Goal: Task Accomplishment & Management: Complete application form

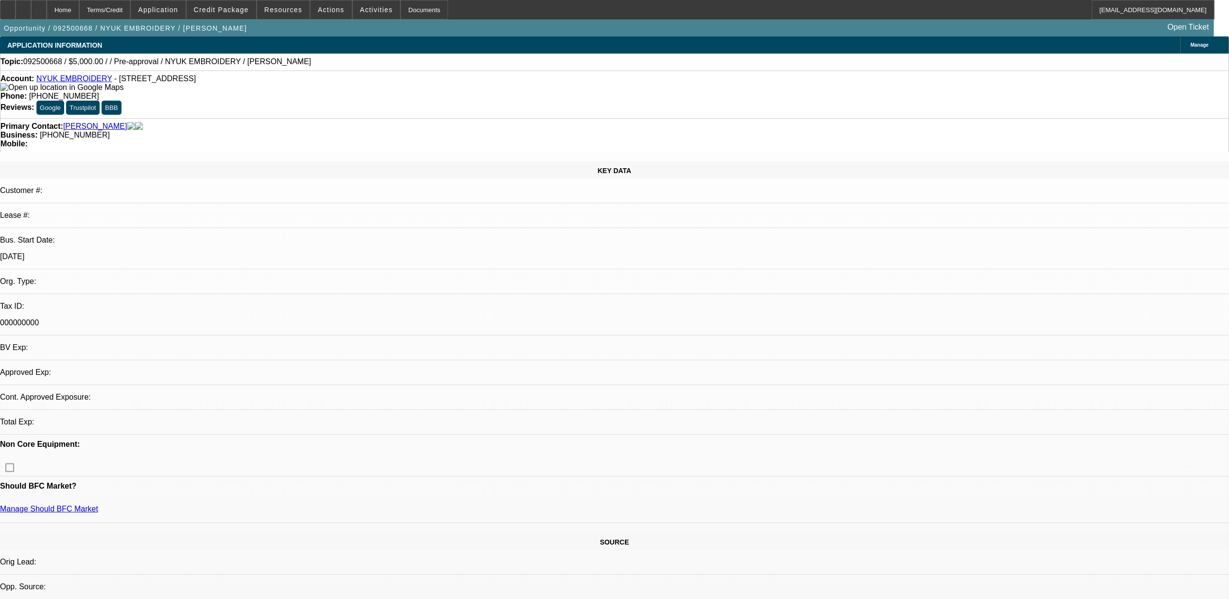
select select "0"
select select "2"
select select "0.1"
select select "1"
select select "2"
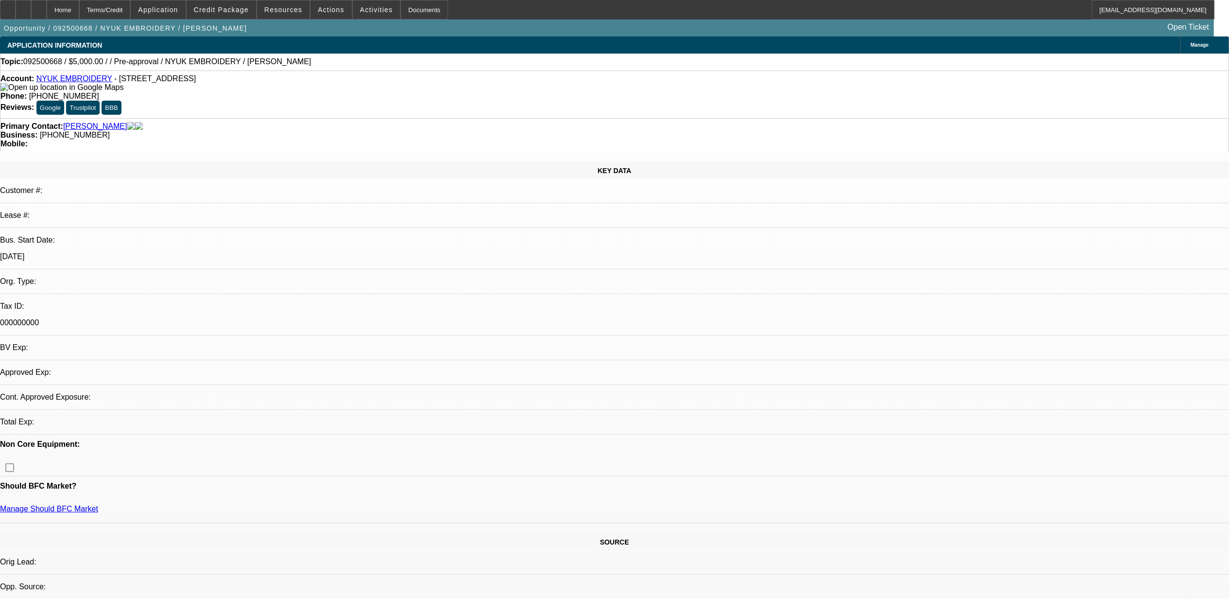
select select "4"
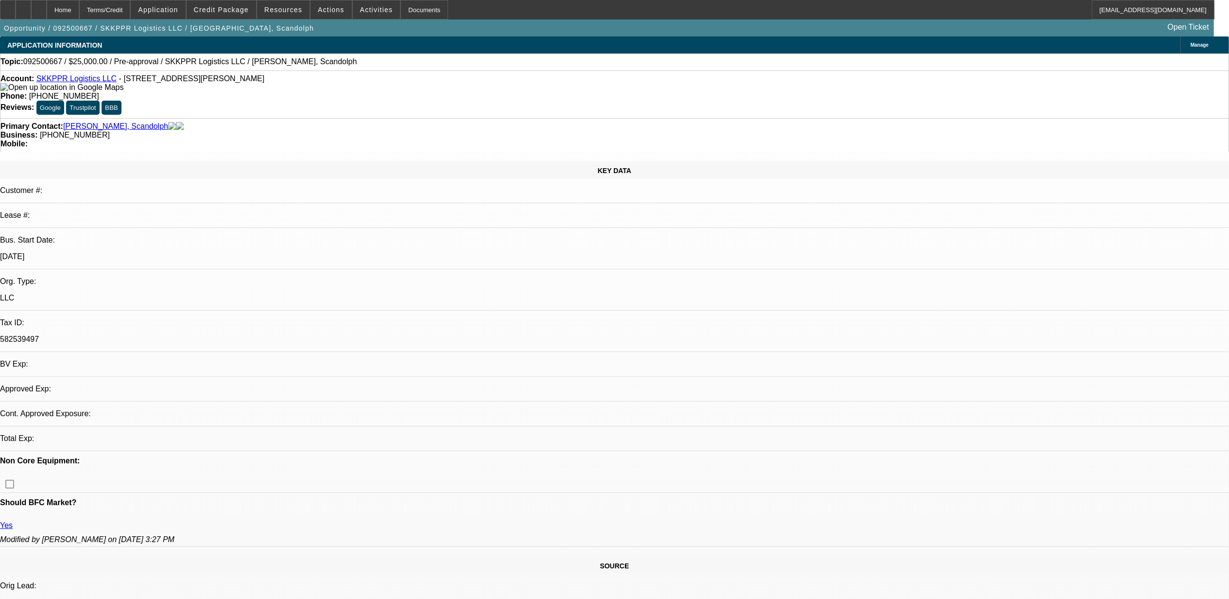
select select "0"
select select "2"
select select "0.1"
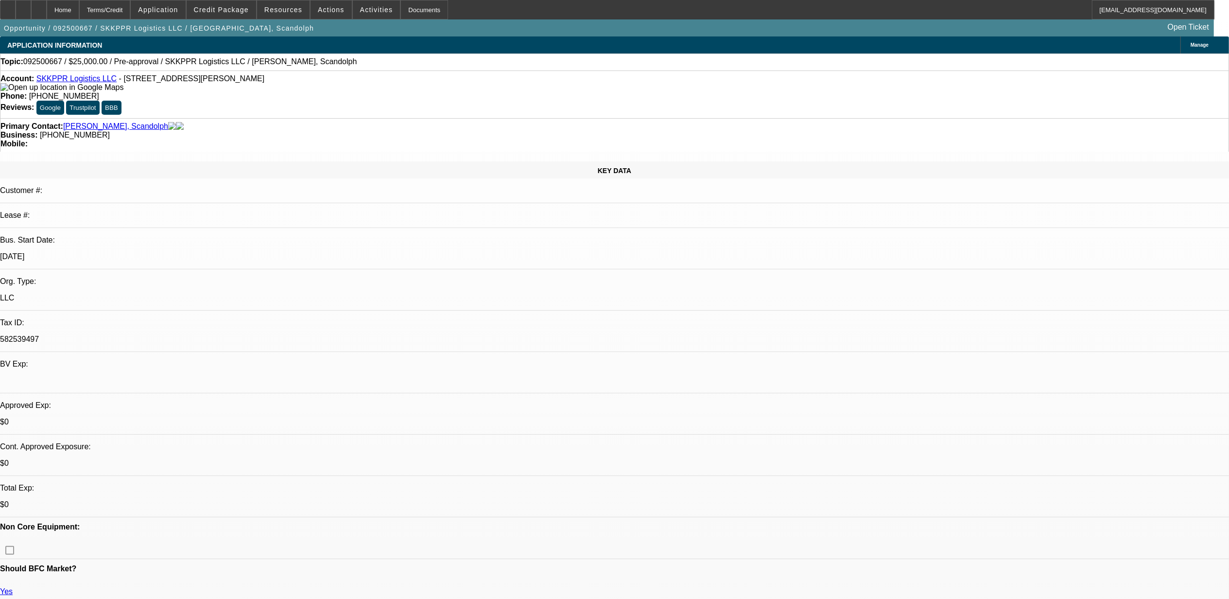
select select "1"
select select "2"
select select "4"
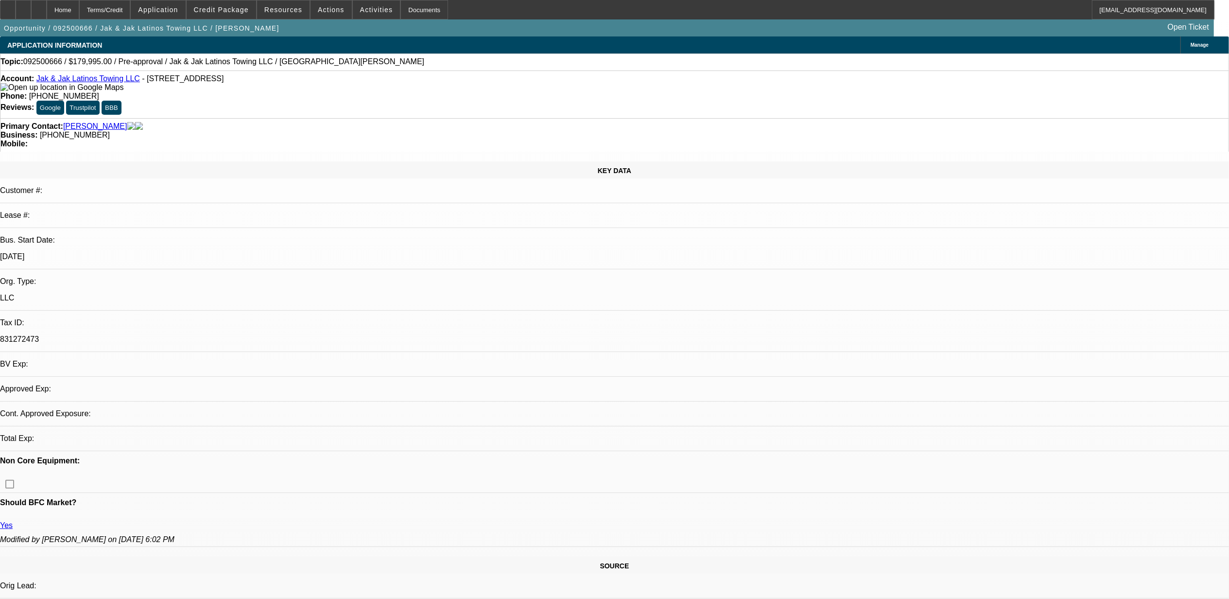
select select "0"
select select "2"
select select "0.1"
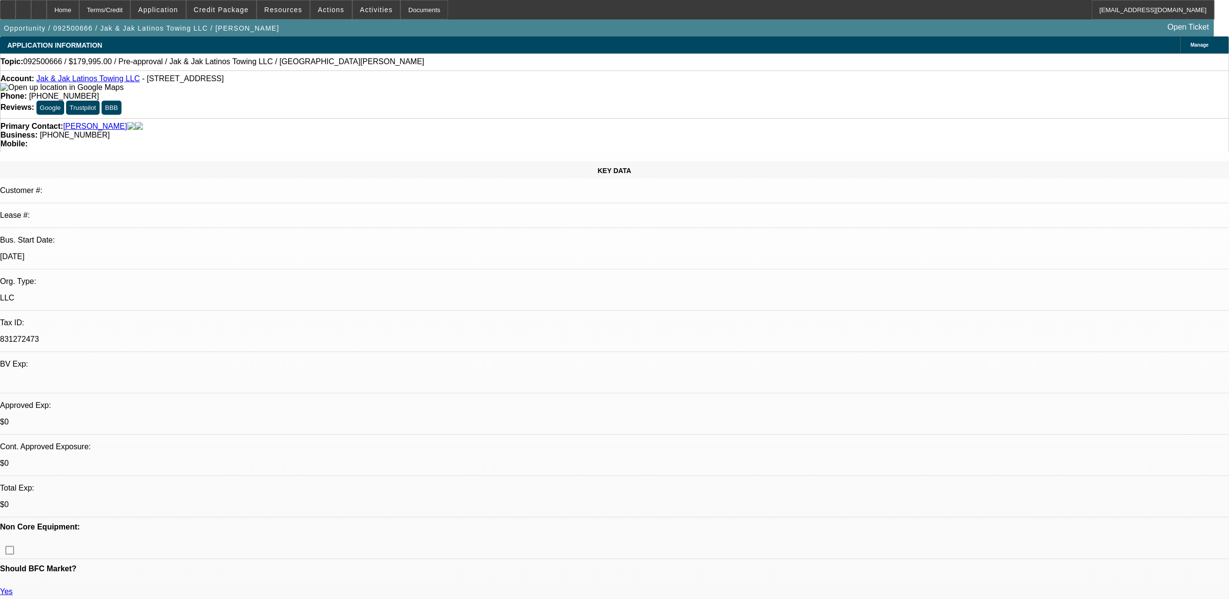
select select "1"
select select "2"
select select "4"
drag, startPoint x: 676, startPoint y: 578, endPoint x: 844, endPoint y: 521, distance: 177.9
click at [676, 578] on span at bounding box center [679, 583] width 31 height 23
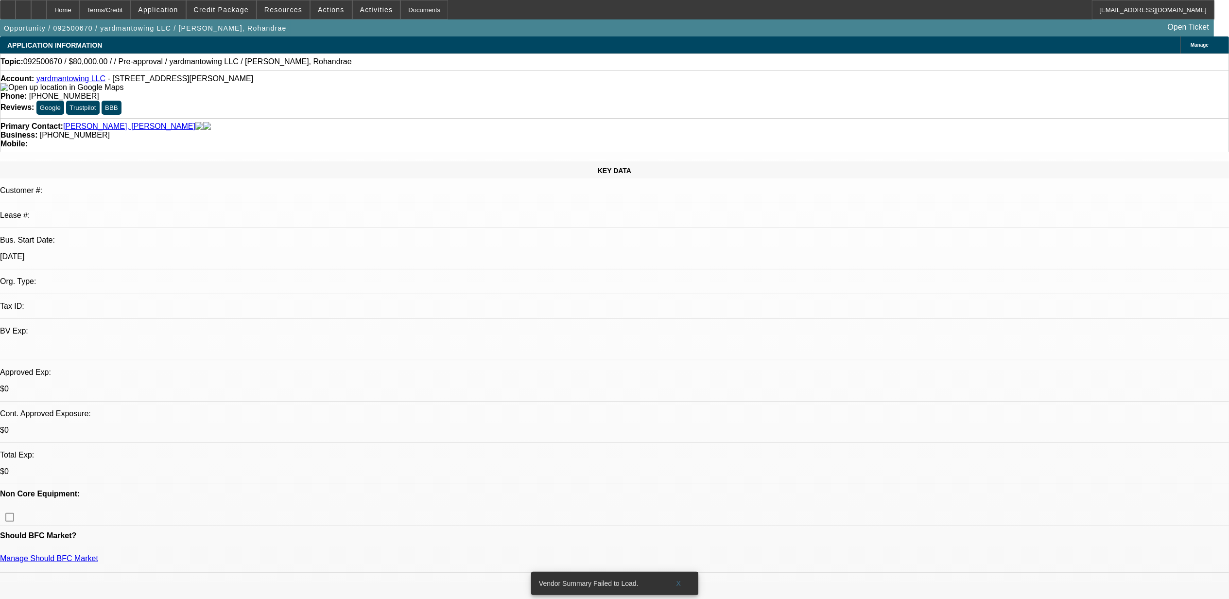
select select "0"
select select "2"
select select "0.1"
select select "1"
select select "2"
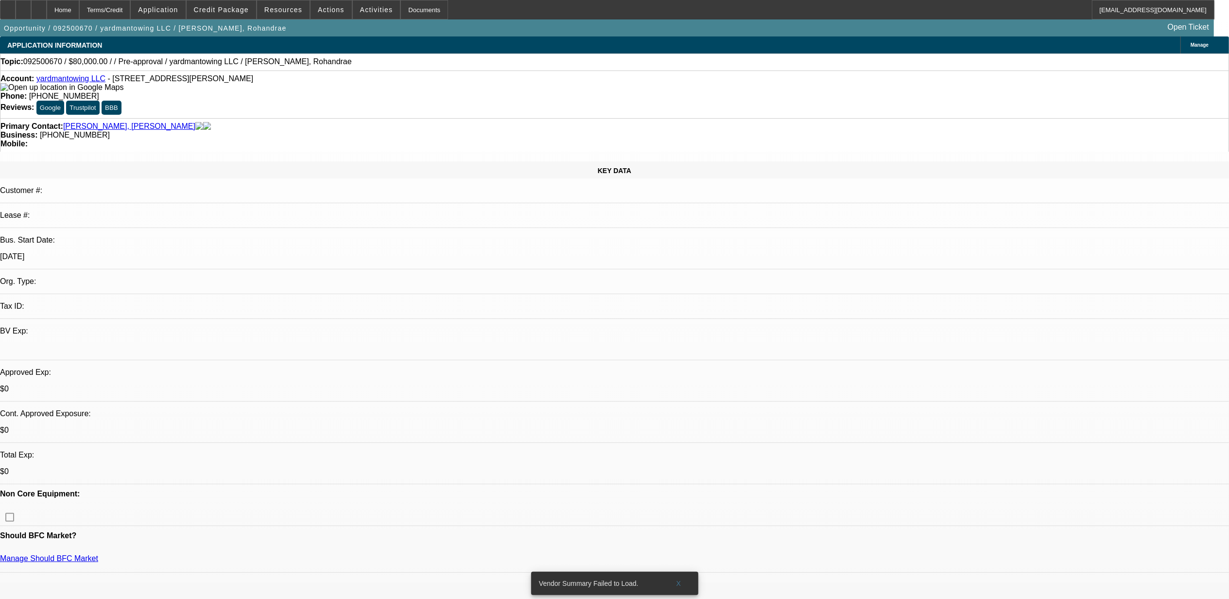
select select "4"
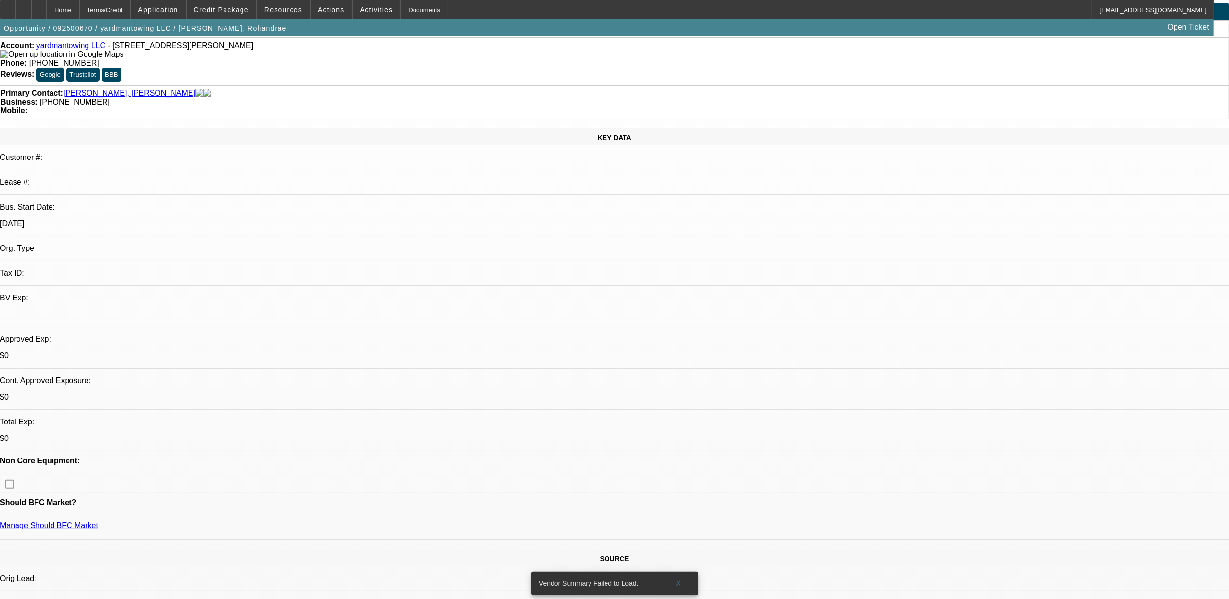
scroll to position [65, 0]
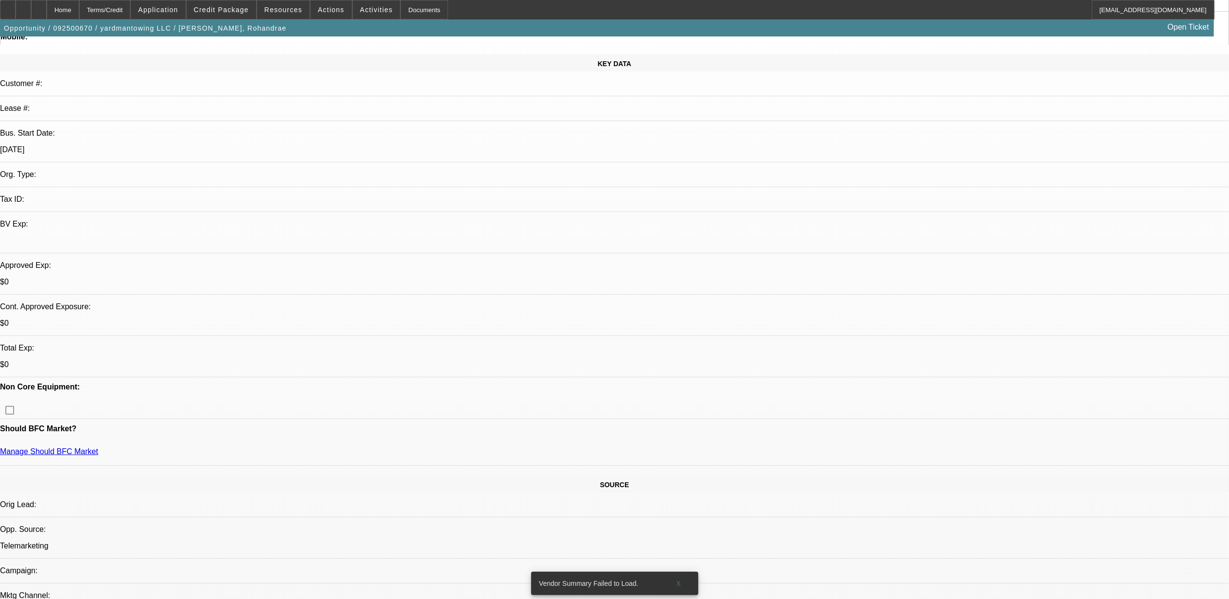
scroll to position [194, 0]
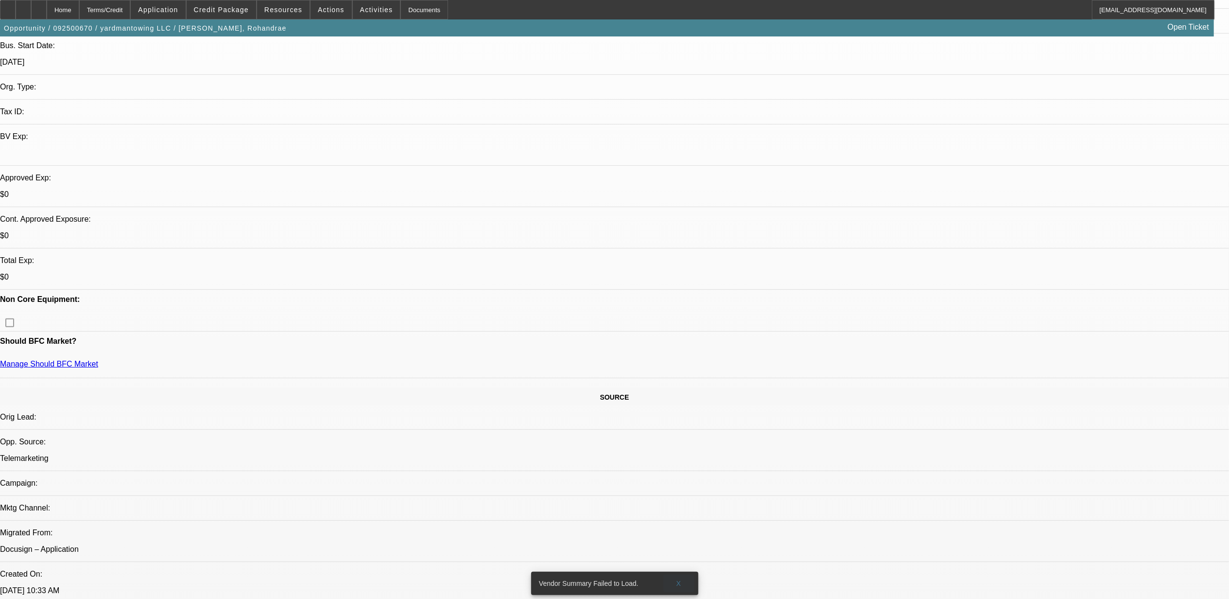
click at [677, 572] on span at bounding box center [679, 583] width 31 height 23
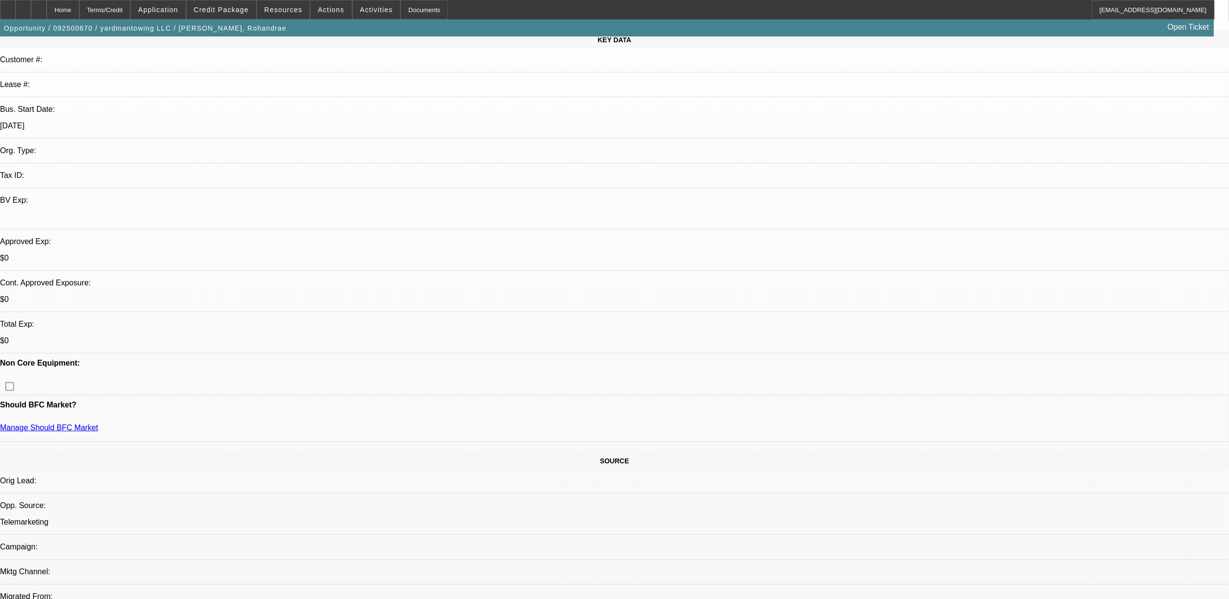
scroll to position [0, 0]
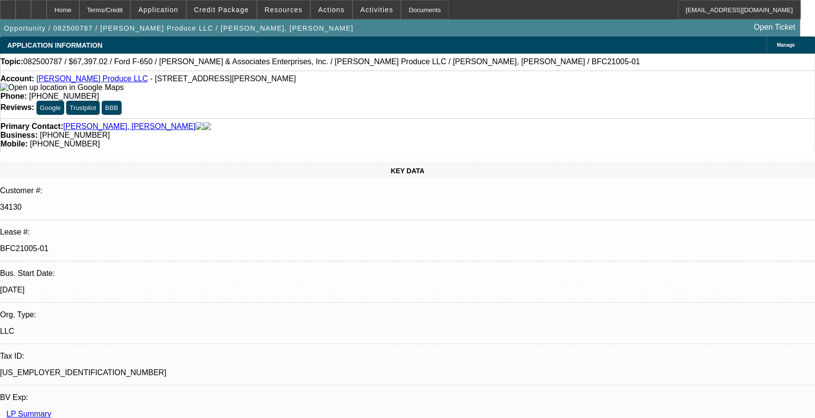
select select "0"
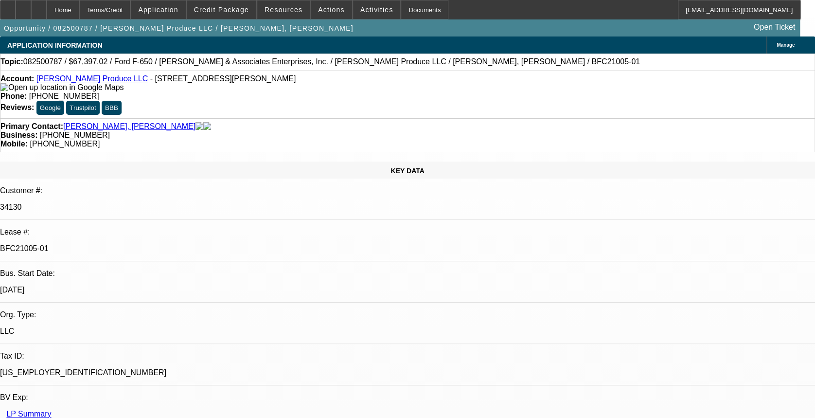
select select "0"
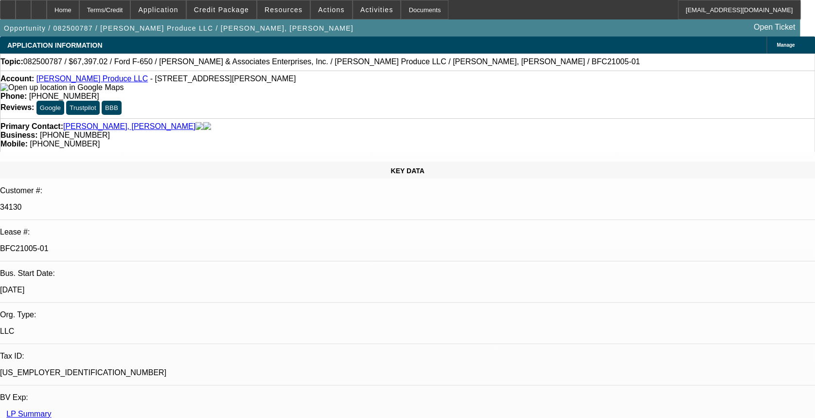
select select "0"
select select "1"
select select "6"
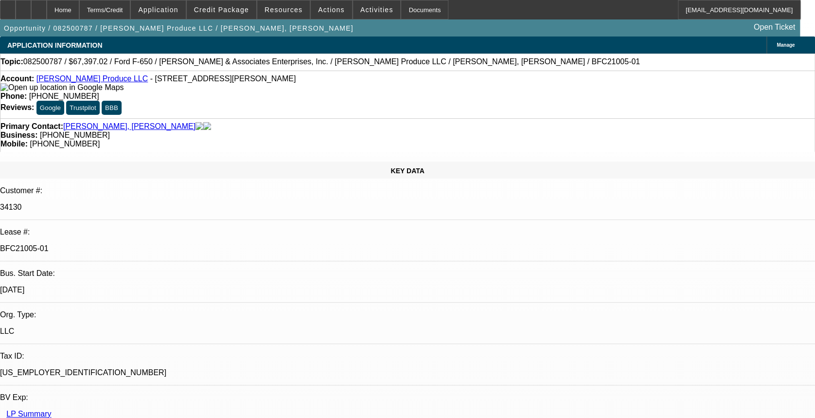
select select "1"
select select "6"
select select "1"
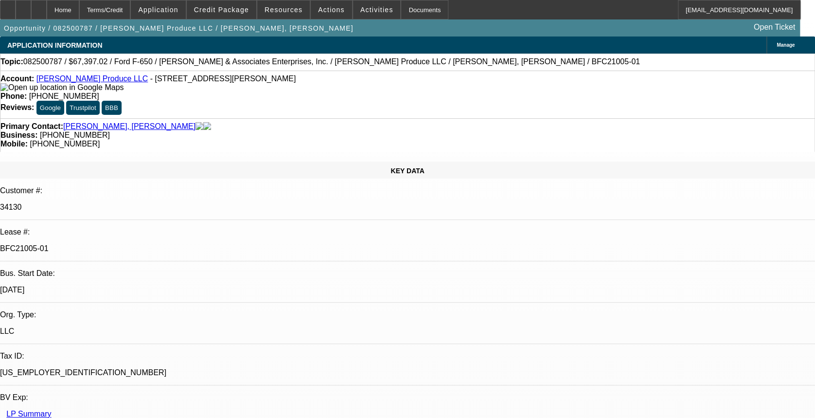
select select "6"
select select "1"
select select "6"
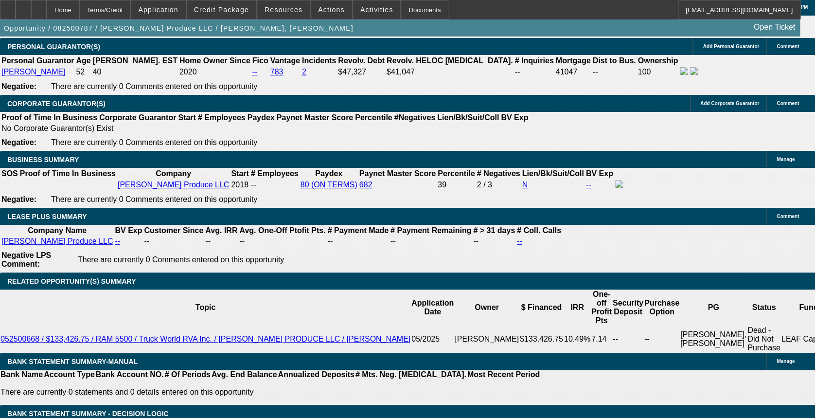
scroll to position [1296, 0]
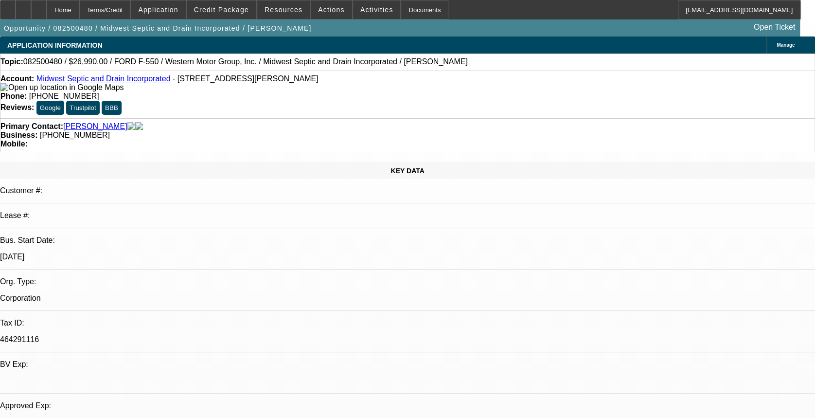
select select "0"
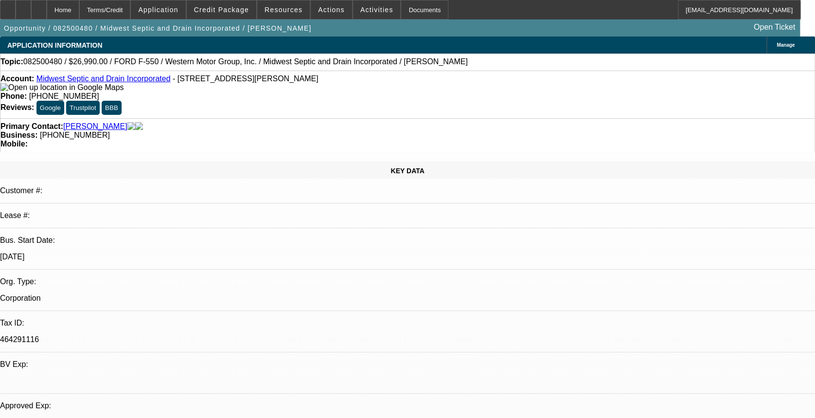
select select "0"
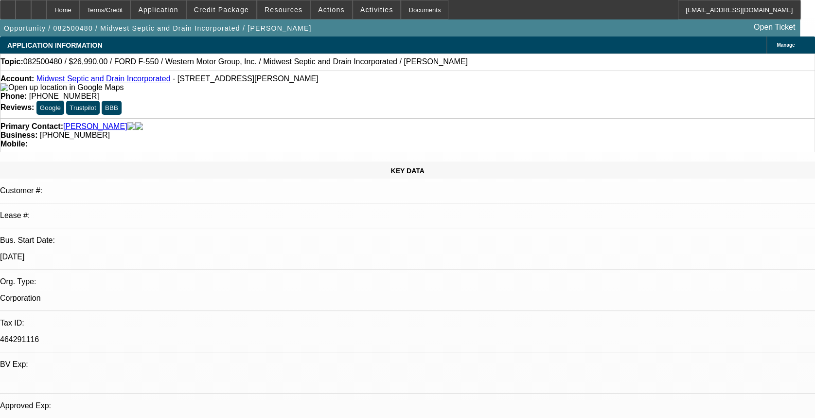
select select "0"
select select "1"
select select "6"
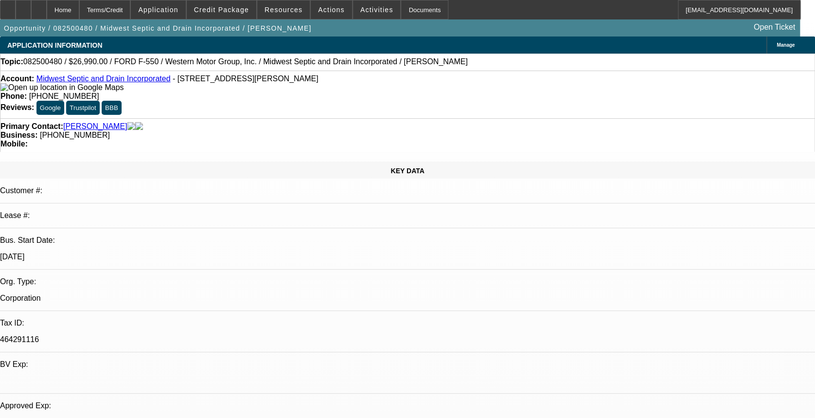
select select "1"
select select "6"
select select "1"
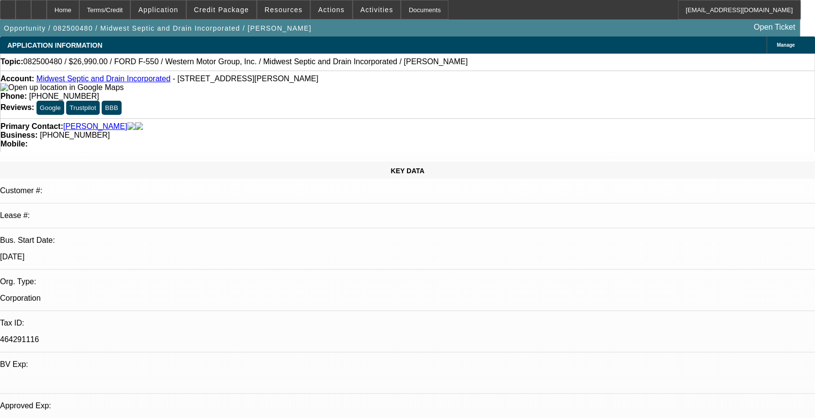
select select "6"
select select "1"
select select "6"
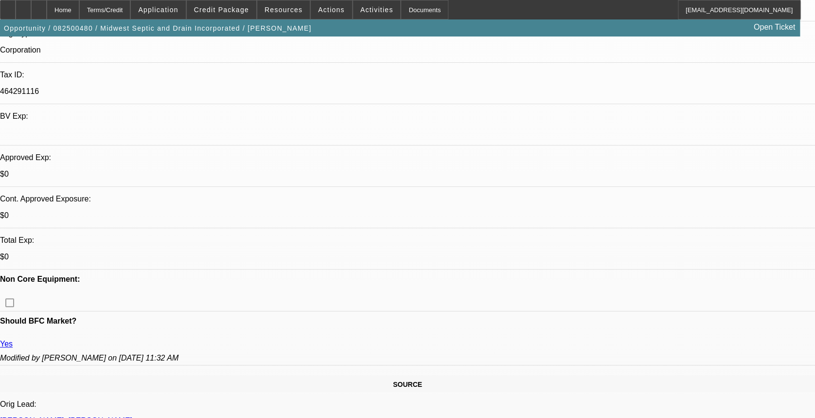
scroll to position [259, 0]
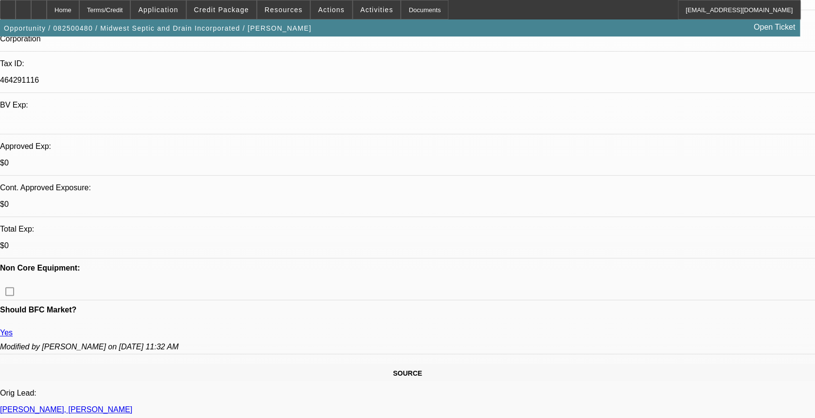
drag, startPoint x: 587, startPoint y: 109, endPoint x: 601, endPoint y: 131, distance: 25.8
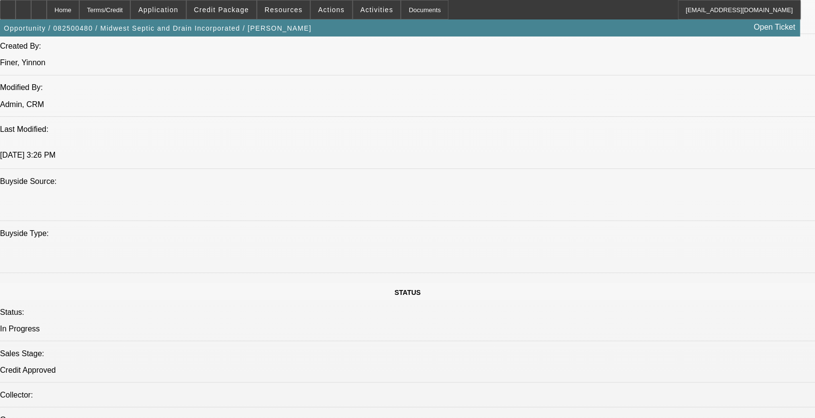
scroll to position [713, 0]
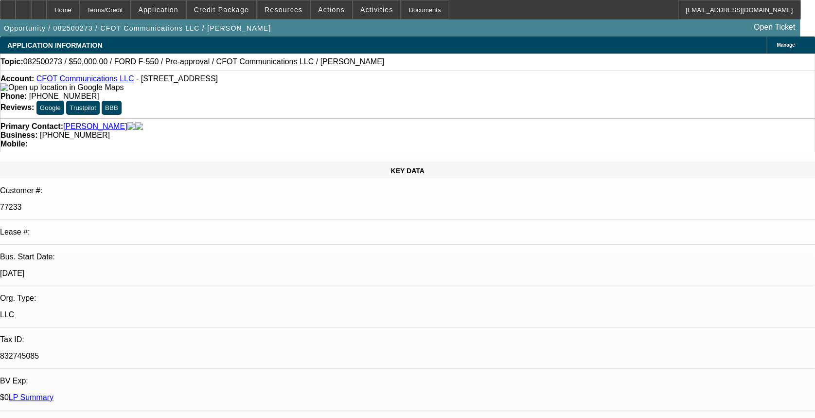
select select "0"
select select "2"
select select "0"
select select "2"
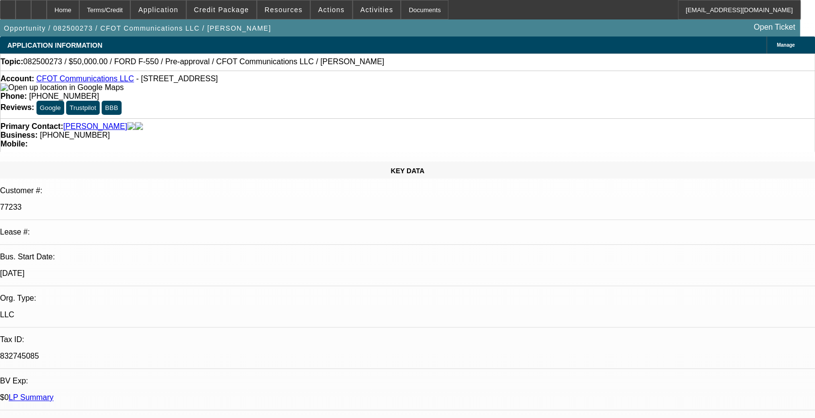
select select "0"
select select "1"
select select "2"
select select "6"
select select "1"
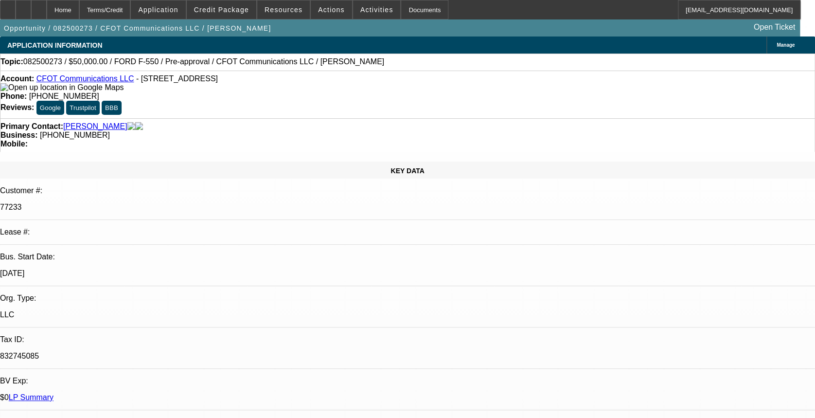
select select "2"
select select "6"
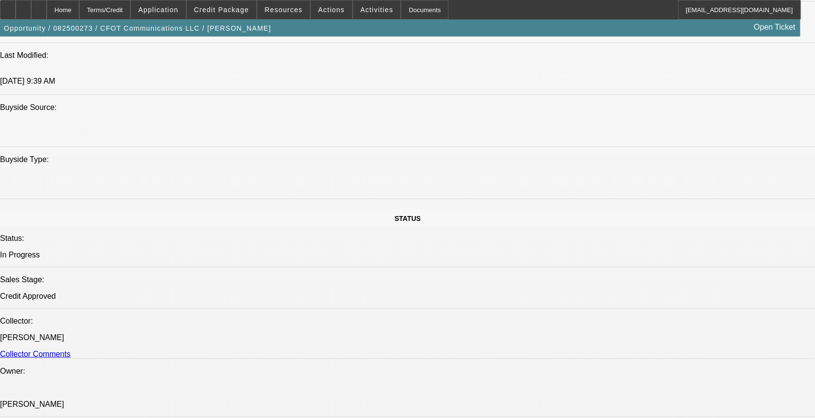
scroll to position [778, 0]
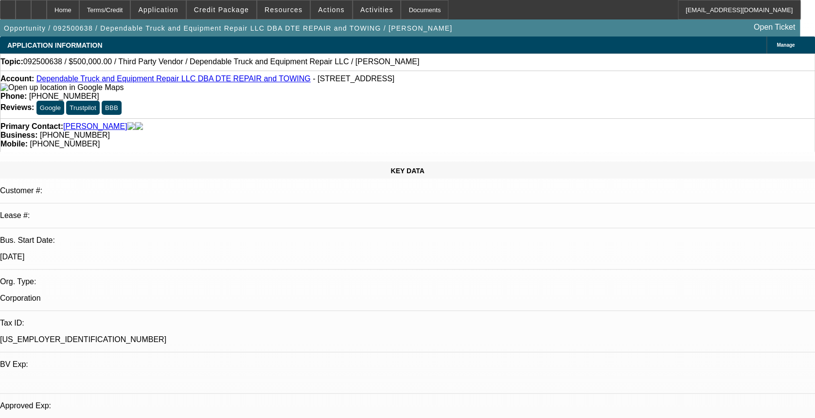
select select "0"
select select "2"
select select "0.1"
select select "1"
select select "2"
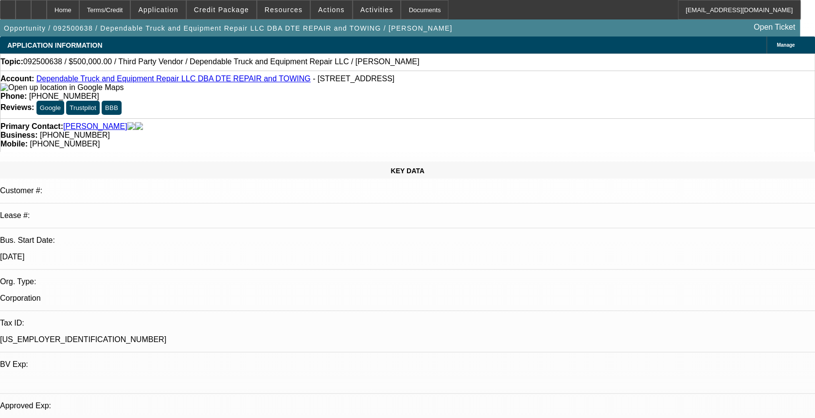
select select "4"
drag, startPoint x: 121, startPoint y: 184, endPoint x: 102, endPoint y: 188, distance: 19.5
click at [102, 252] on div "4/1/13" at bounding box center [407, 256] width 815 height 9
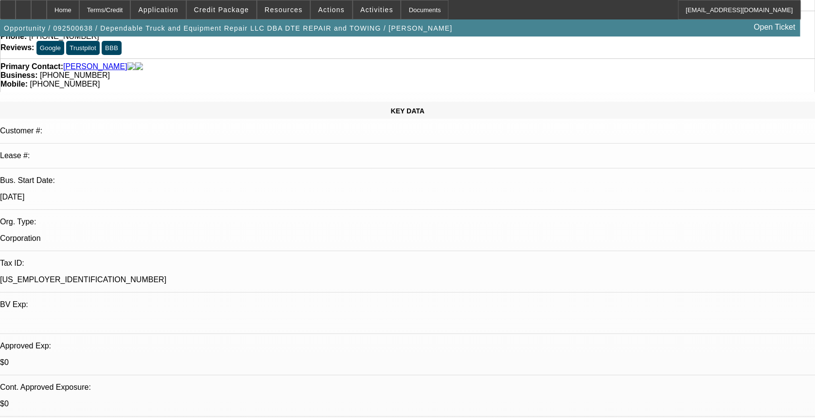
scroll to position [129, 0]
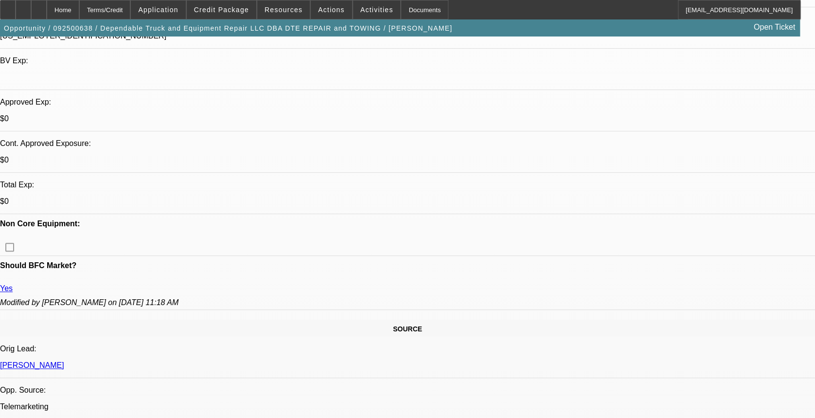
scroll to position [324, 0]
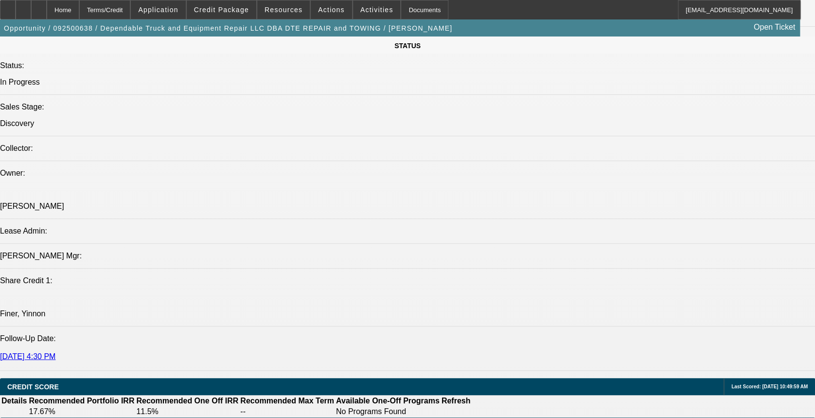
scroll to position [907, 0]
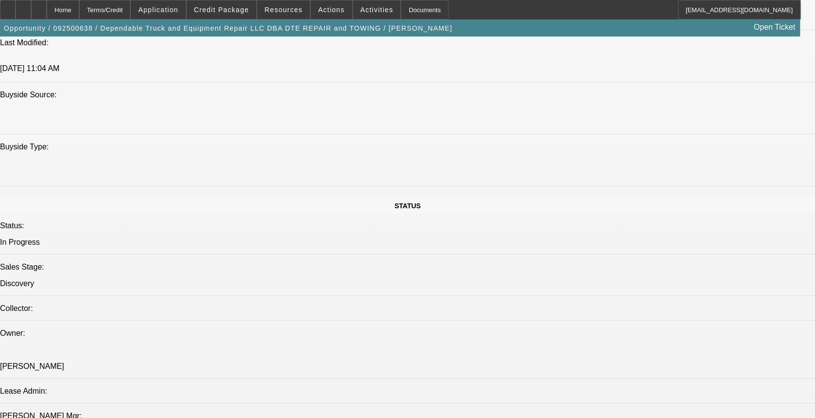
drag, startPoint x: 226, startPoint y: 218, endPoint x: 268, endPoint y: 210, distance: 43.1
drag, startPoint x: 268, startPoint y: 210, endPoint x: 251, endPoint y: 217, distance: 18.1
drag, startPoint x: 253, startPoint y: 212, endPoint x: 218, endPoint y: 223, distance: 36.7
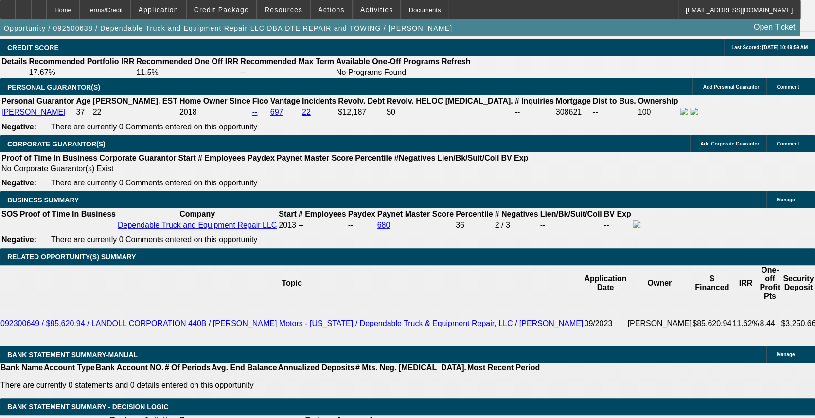
scroll to position [1426, 0]
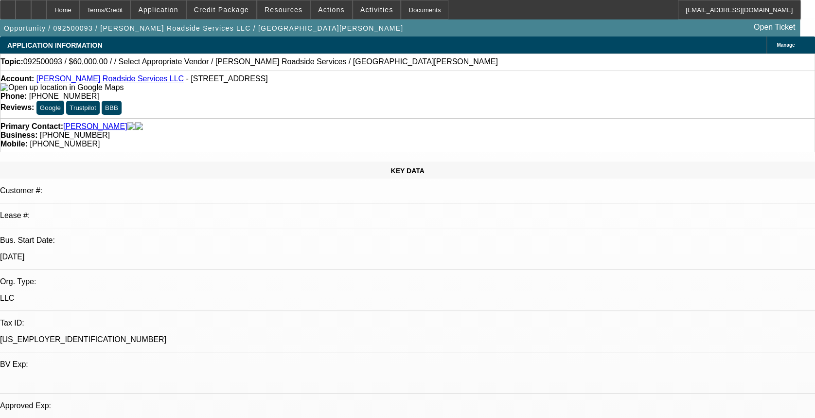
select select "0"
select select "2"
select select "0.1"
select select "0"
select select "2"
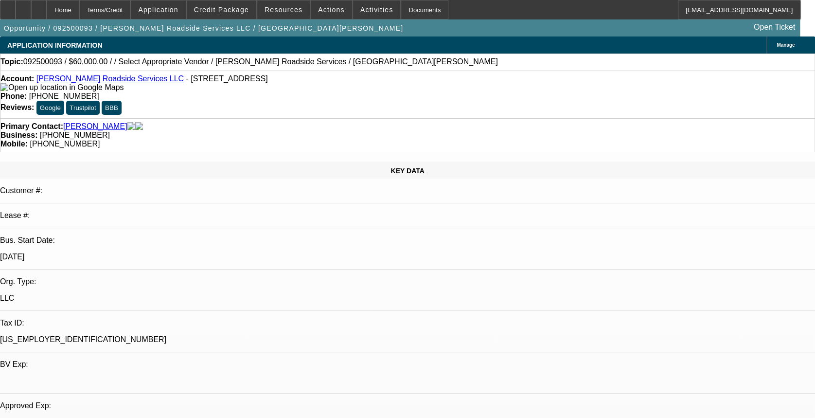
select select "0.1"
select select "1"
select select "2"
select select "4"
select select "1"
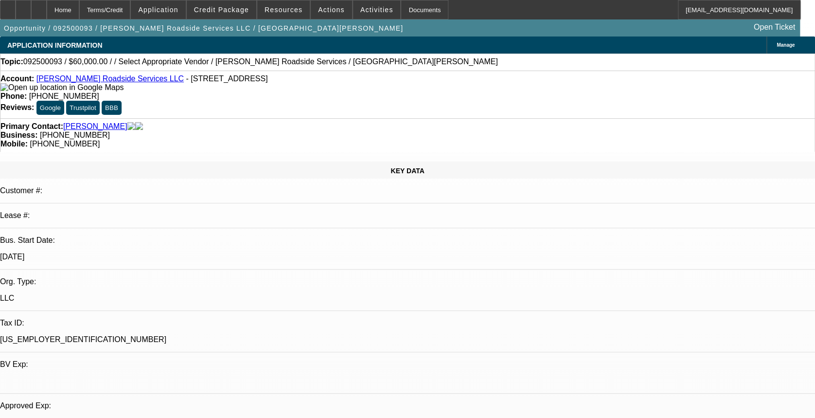
select select "2"
select select "4"
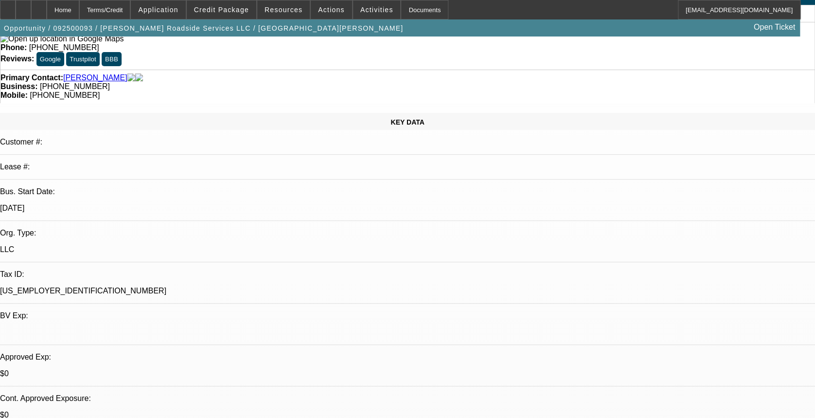
scroll to position [129, 0]
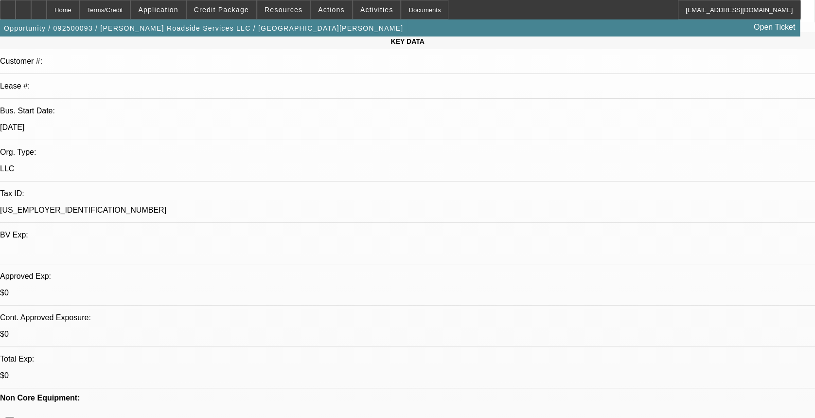
drag, startPoint x: 119, startPoint y: 45, endPoint x: 97, endPoint y: 49, distance: 22.3
click at [97, 123] on div "8/1/23" at bounding box center [407, 127] width 815 height 9
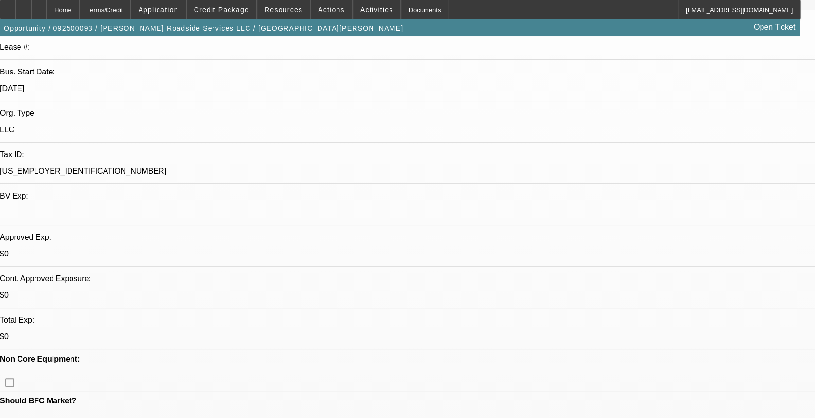
scroll to position [194, 0]
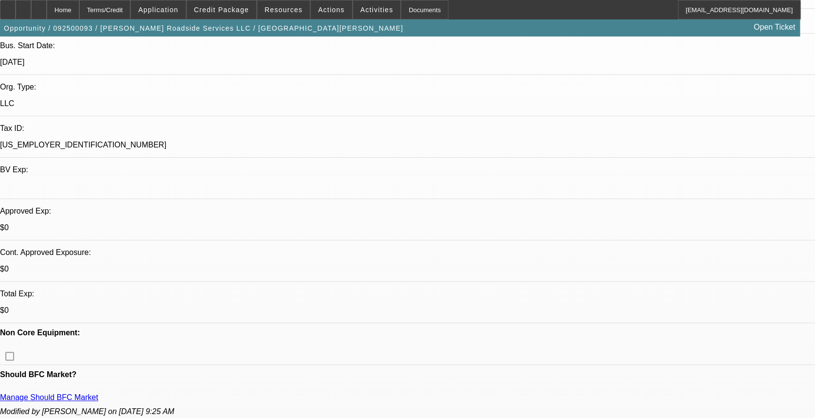
drag, startPoint x: 101, startPoint y: 241, endPoint x: 50, endPoint y: 241, distance: 51.5
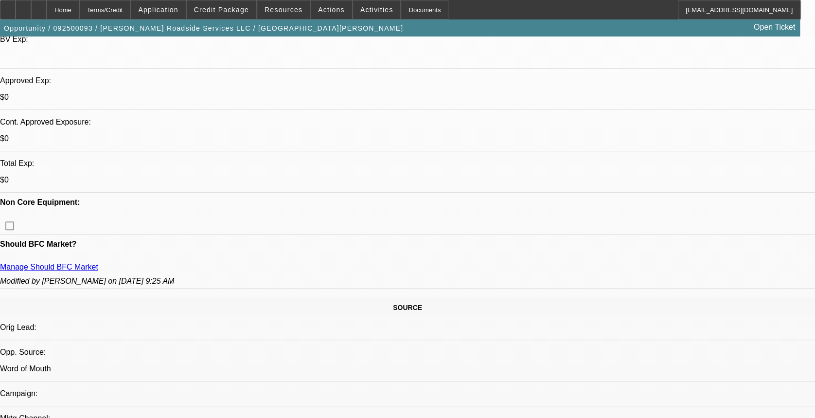
scroll to position [324, 0]
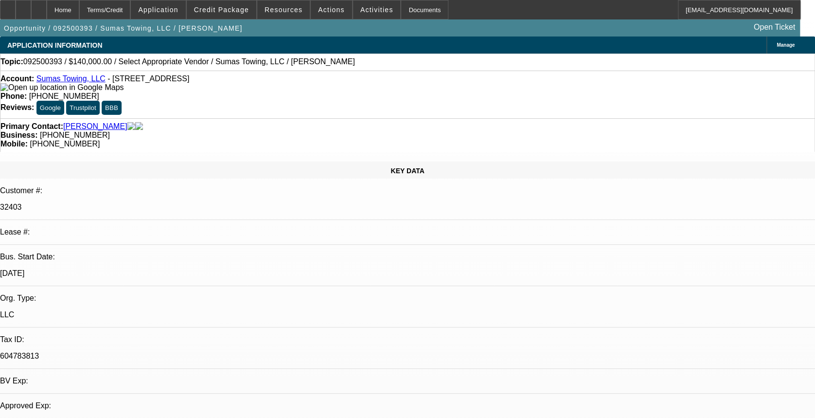
select select "0"
select select "2"
select select "0.1"
select select "4"
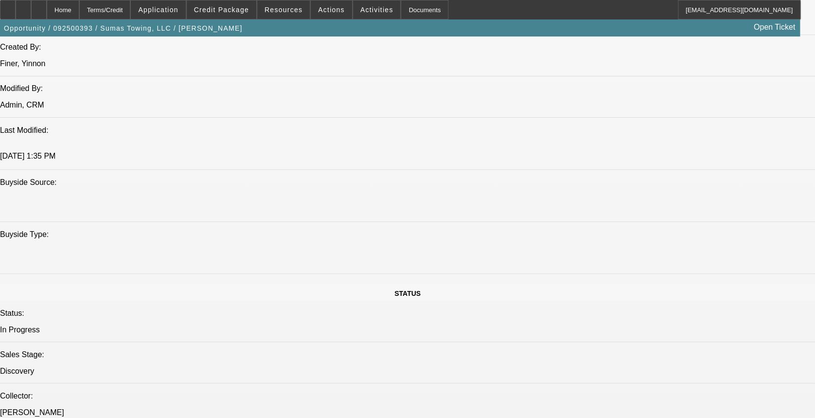
scroll to position [648, 0]
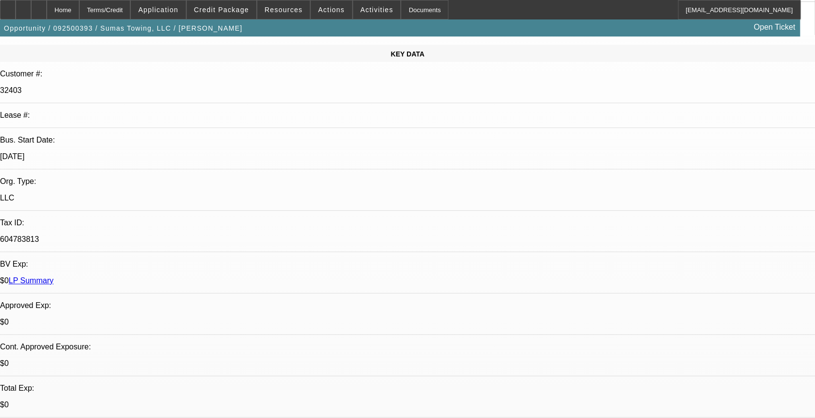
scroll to position [0, 0]
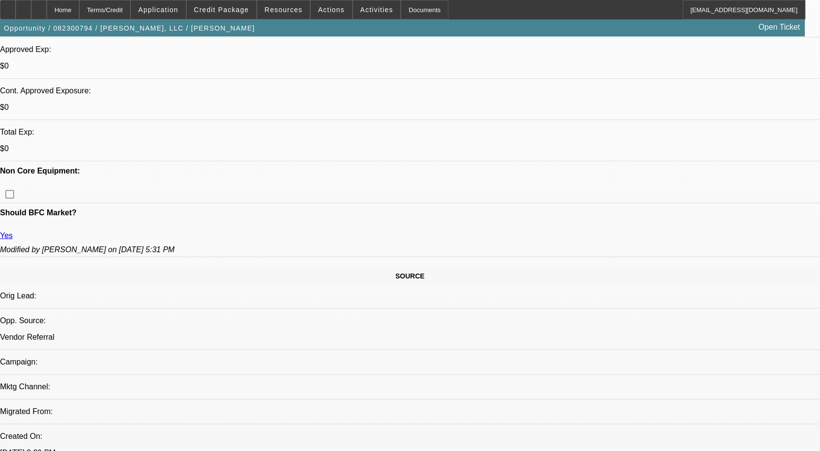
select select "0"
select select "2"
select select "0"
select select "6"
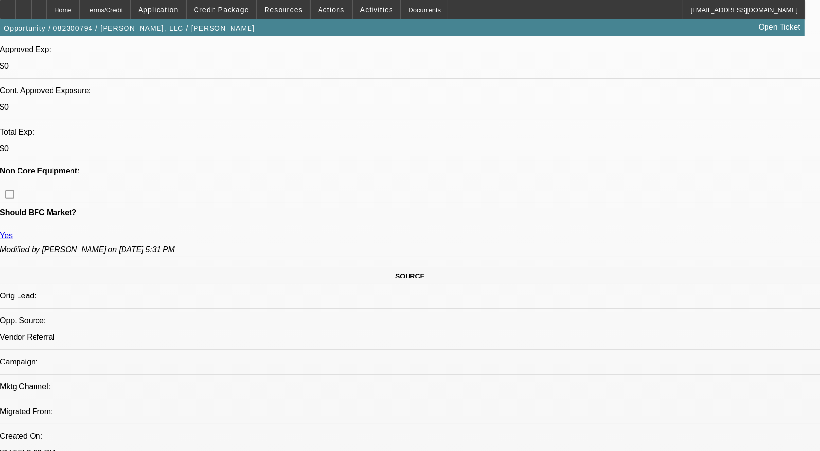
select select "0"
select select "6"
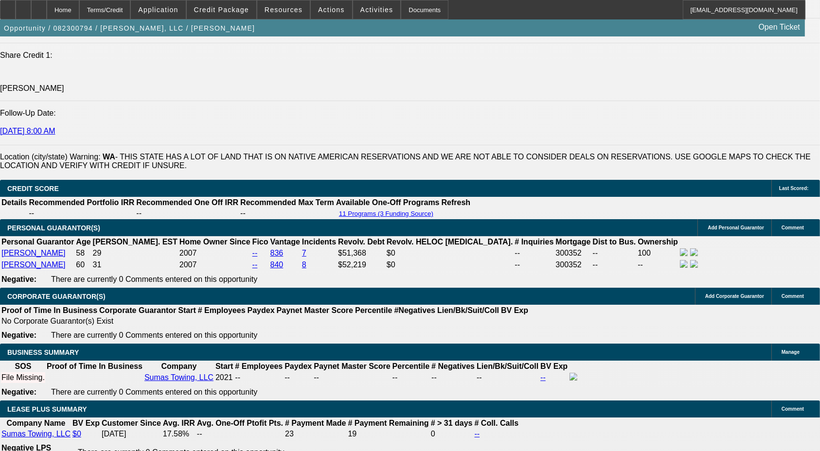
scroll to position [1361, 0]
